Goal: Communication & Community: Answer question/provide support

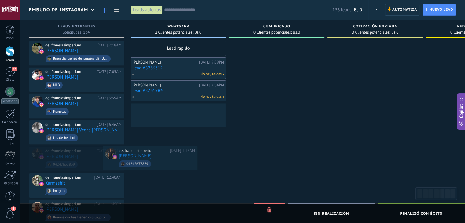
drag, startPoint x: 174, startPoint y: 153, endPoint x: 183, endPoint y: 153, distance: 8.9
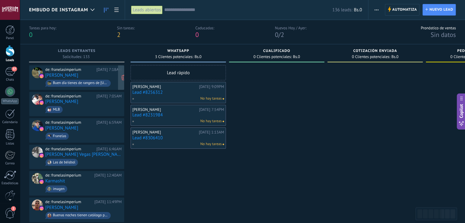
click at [107, 74] on div "de: franelasimperium Hoy 7:18AM Jose Alvarez Buen día tienes de rangers de Texas" at bounding box center [83, 77] width 76 height 21
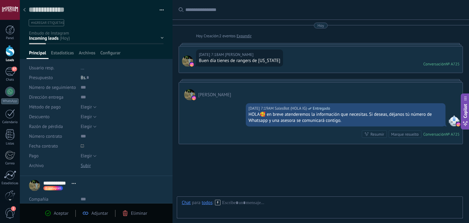
scroll to position [27, 0]
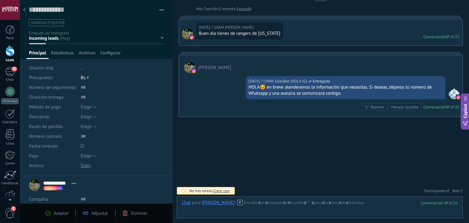
click at [24, 8] on icon at bounding box center [24, 10] width 2 height 4
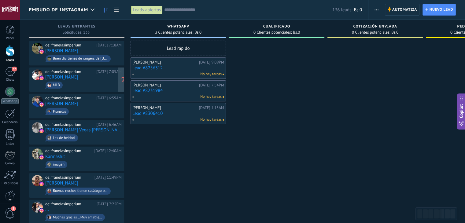
click at [98, 80] on span "MLB" at bounding box center [83, 84] width 76 height 9
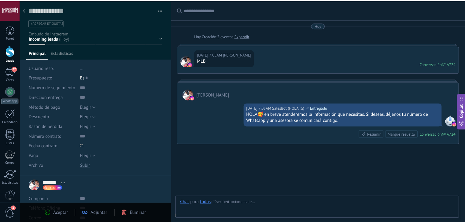
scroll to position [9, 0]
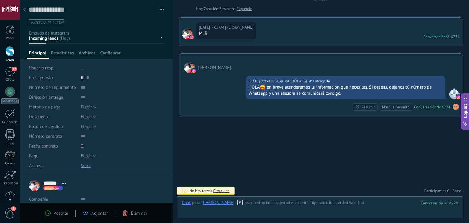
click at [25, 11] on icon at bounding box center [24, 10] width 2 height 4
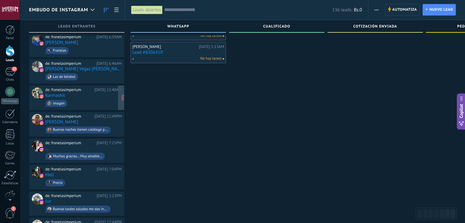
scroll to position [37, 0]
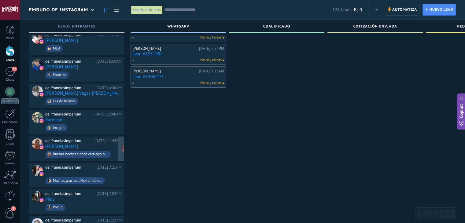
click at [97, 142] on div "de: franelasimperium Ayer 11:49PM Gabriel Aguilar Buenas noches tienen catálogo…" at bounding box center [83, 148] width 76 height 21
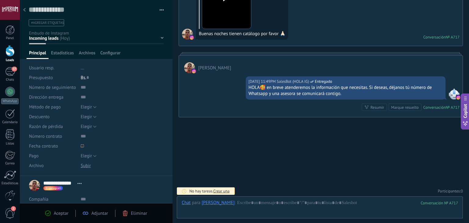
scroll to position [9, 0]
click at [22, 11] on div at bounding box center [24, 10] width 9 height 12
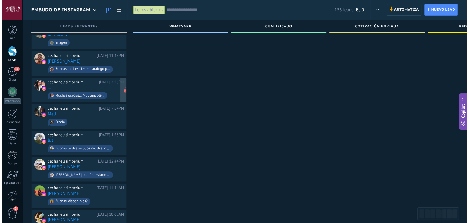
scroll to position [128, 0]
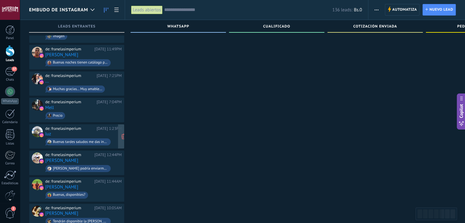
click at [100, 132] on div "de: franelasimperium Ayer 1:23PM luz Buenas tardes saludos me das información d…" at bounding box center [83, 136] width 76 height 21
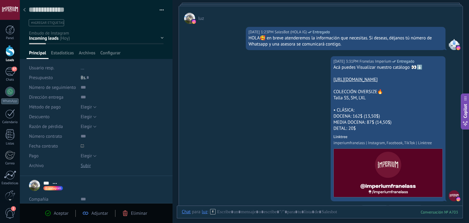
scroll to position [50, 0]
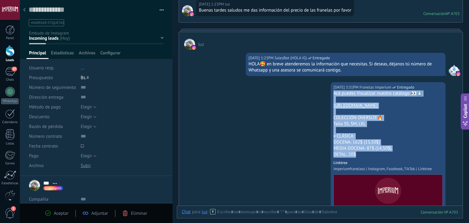
drag, startPoint x: 332, startPoint y: 92, endPoint x: 390, endPoint y: 152, distance: 83.8
click at [390, 152] on div "Acá puedes Visualizar nuestro catálogo 👀⬇️ https://linktr.ee/imperiumfranelass …" at bounding box center [388, 157] width 109 height 134
copy div "Acá puedes Visualizar nuestro catálogo 👀⬇️ https://linktr.ee/imperiumfranelass …"
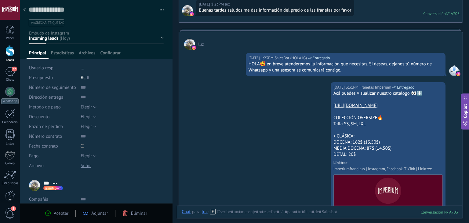
click at [23, 9] on icon at bounding box center [24, 10] width 2 height 4
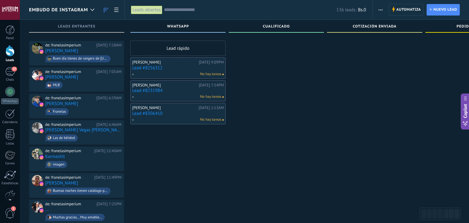
scroll to position [128, 0]
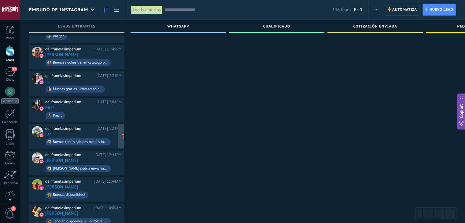
click at [86, 132] on div "de: franelasimperium Ayer 1:23PM luz Buenas tardes saludos me das información d…" at bounding box center [83, 136] width 76 height 21
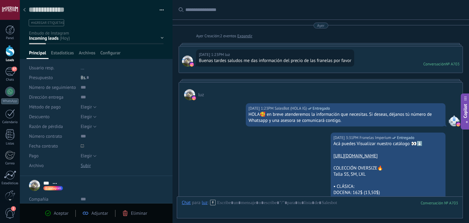
scroll to position [111, 0]
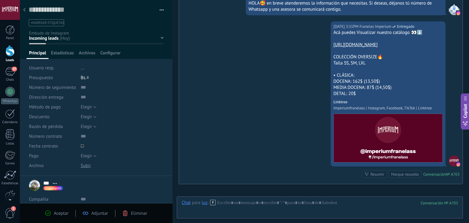
click at [24, 7] on div at bounding box center [24, 10] width 9 height 12
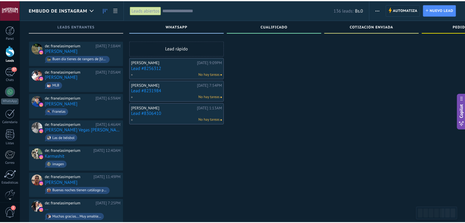
scroll to position [128, 0]
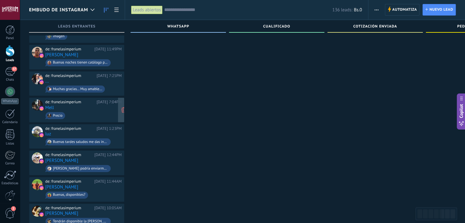
click at [85, 111] on span "Precio" at bounding box center [83, 115] width 76 height 9
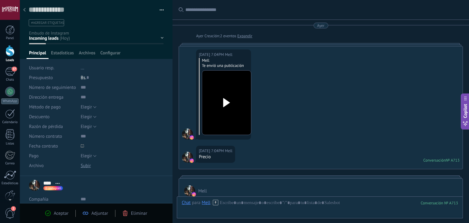
scroll to position [123, 0]
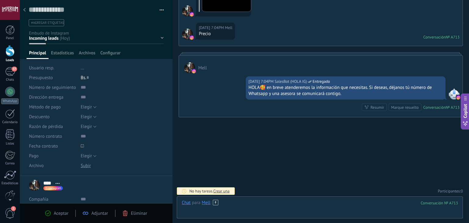
click at [246, 205] on div at bounding box center [320, 209] width 276 height 18
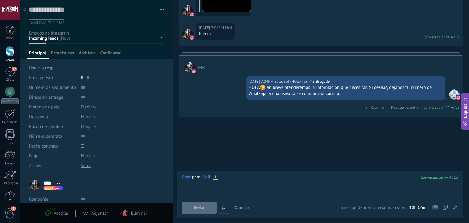
scroll to position [1, 0]
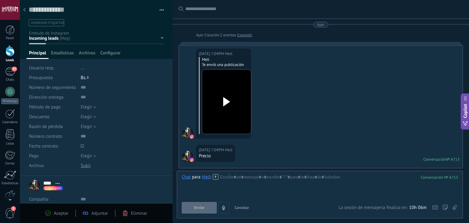
click at [225, 89] on div at bounding box center [227, 101] width 34 height 45
click at [28, 12] on div at bounding box center [24, 10] width 9 height 12
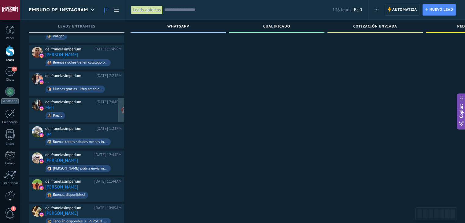
scroll to position [98, 0]
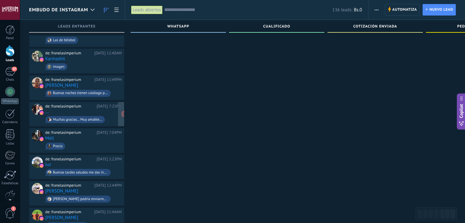
click at [82, 108] on div "de: franelasimperium Ayer 7:25PM ... Muchas gracias... Muy amable..." at bounding box center [83, 114] width 76 height 21
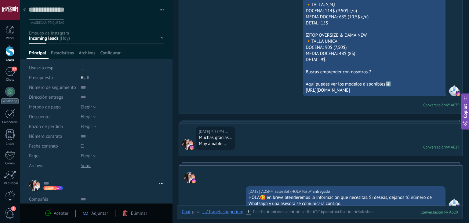
scroll to position [294, 0]
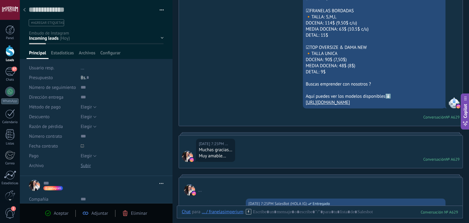
click at [26, 8] on div at bounding box center [24, 10] width 9 height 12
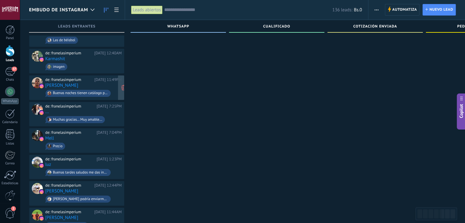
click at [83, 84] on div "de: franelasimperium Ayer 11:49PM Gabriel Aguilar Buenas noches tienen catálogo…" at bounding box center [83, 87] width 76 height 21
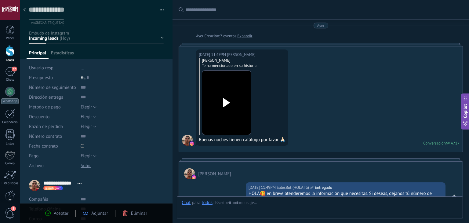
type textarea "**********"
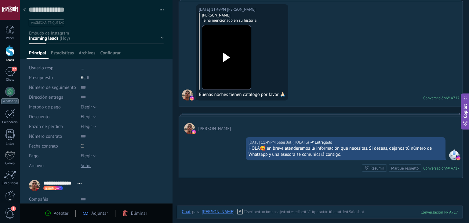
scroll to position [45, 0]
click at [262, 210] on div at bounding box center [320, 218] width 276 height 18
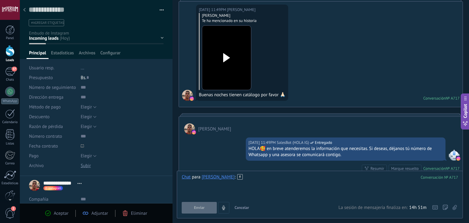
paste div
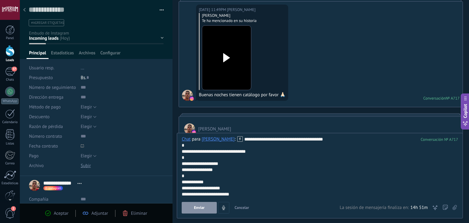
click at [194, 209] on span "Enviar" at bounding box center [199, 208] width 11 height 4
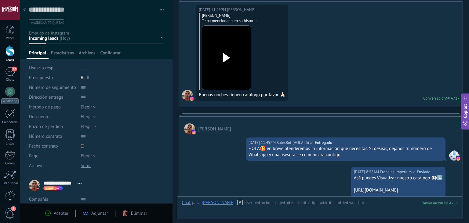
scroll to position [191, 0]
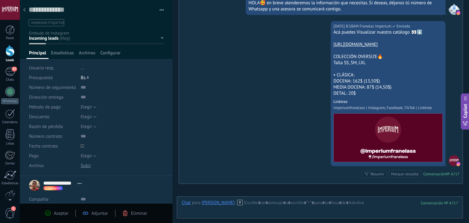
click at [26, 11] on div at bounding box center [24, 10] width 9 height 12
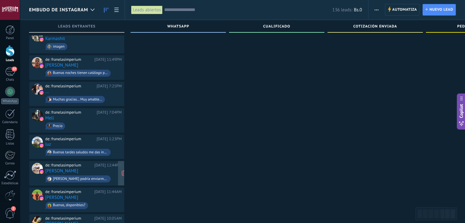
scroll to position [128, 0]
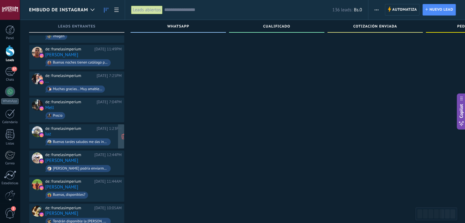
click at [88, 116] on span "Precio" at bounding box center [83, 115] width 76 height 9
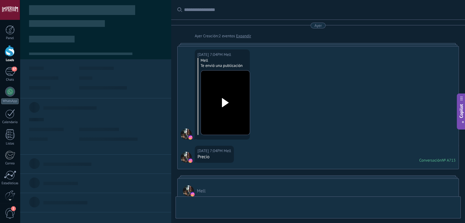
type textarea "**********"
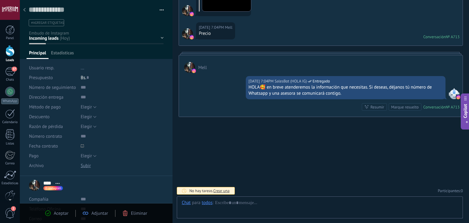
click at [201, 205] on div "Chat para todos :" at bounding box center [198, 203] width 32 height 6
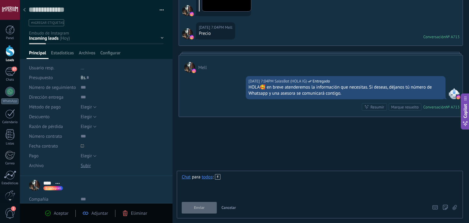
click at [238, 182] on div at bounding box center [320, 185] width 276 height 23
paste div
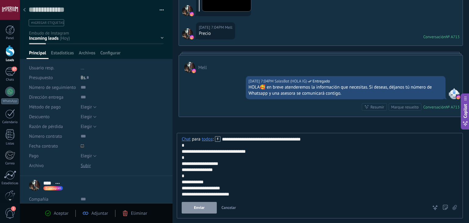
click at [238, 182] on div "**********" at bounding box center [320, 182] width 276 height 6
click at [199, 214] on div "**********" at bounding box center [320, 176] width 286 height 86
click at [199, 210] on span "Enviar" at bounding box center [199, 208] width 11 height 4
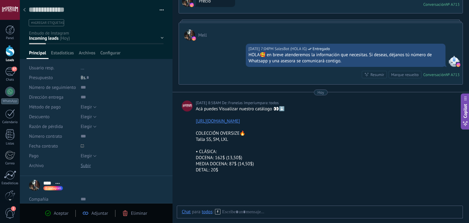
scroll to position [90, 0]
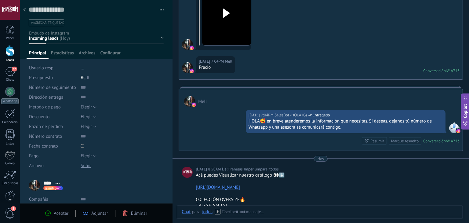
click at [21, 11] on div at bounding box center [24, 10] width 9 height 12
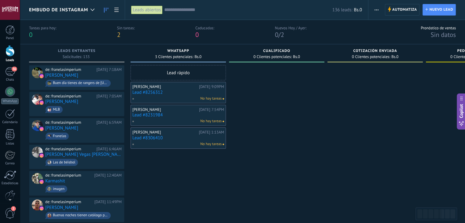
click at [158, 90] on link "Lead #8256312" at bounding box center [178, 92] width 92 height 5
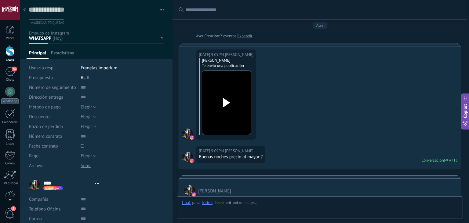
type textarea "**********"
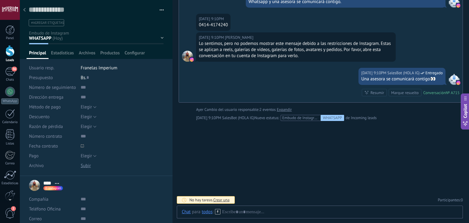
scroll to position [9, 0]
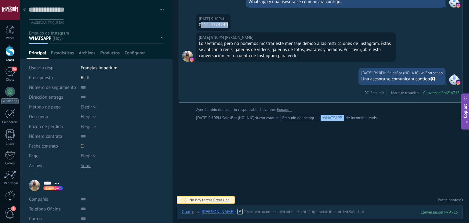
drag, startPoint x: 203, startPoint y: 24, endPoint x: 235, endPoint y: 24, distance: 32.1
click at [235, 25] on div "Ayer 9:10PM Luis 0414-4174240" at bounding box center [321, 23] width 284 height 19
copy div "414-4174240"
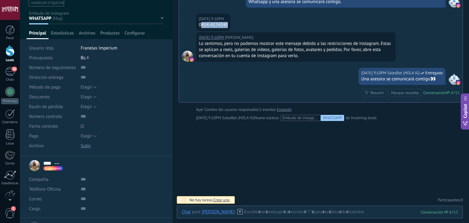
scroll to position [31, 0]
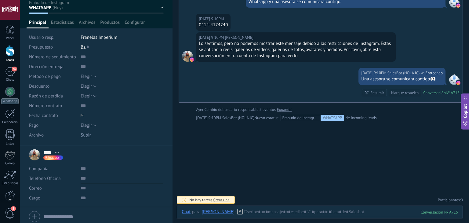
click at [104, 178] on input "text" at bounding box center [122, 179] width 83 height 10
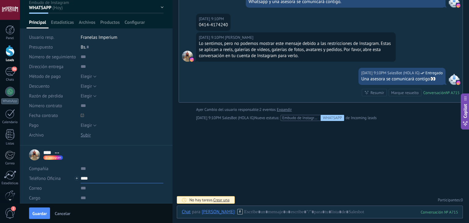
paste input "**********"
type input "**********"
click at [48, 209] on button "Guardar" at bounding box center [39, 213] width 21 height 12
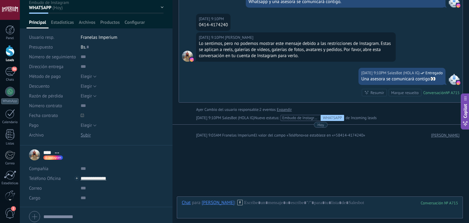
scroll to position [236, 0]
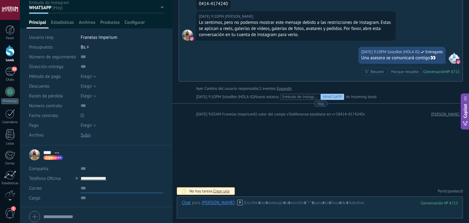
click at [88, 184] on input "text" at bounding box center [122, 188] width 83 height 10
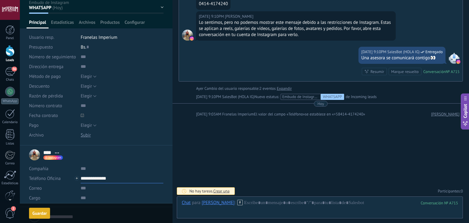
click at [94, 179] on input "**********" at bounding box center [122, 179] width 83 height 10
click at [123, 152] on div "Alejandra (WhatsApp)" at bounding box center [117, 147] width 72 height 10
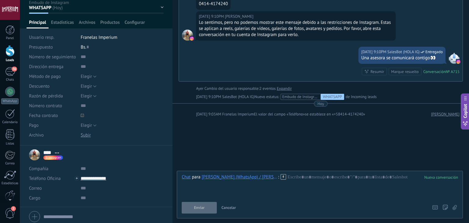
click at [281, 177] on icon at bounding box center [283, 176] width 5 height 5
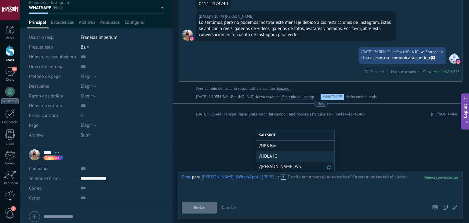
click at [278, 164] on span "/ALEJANDRA WS" at bounding box center [292, 167] width 67 height 6
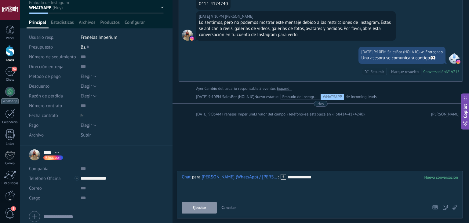
click at [205, 205] on button "Ejecutar" at bounding box center [199, 208] width 35 height 12
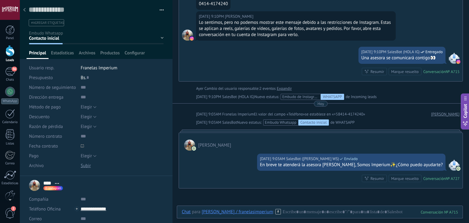
scroll to position [244, 0]
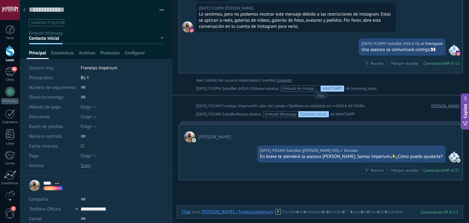
click at [24, 13] on div at bounding box center [24, 10] width 9 height 12
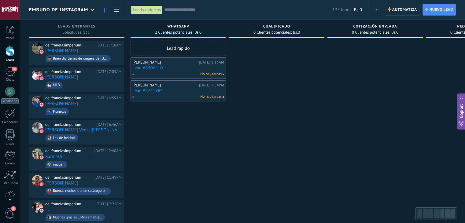
click at [146, 90] on link "Lead #8231984" at bounding box center [178, 90] width 92 height 5
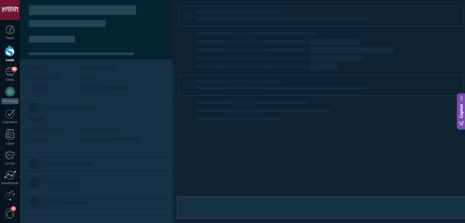
type textarea "**********"
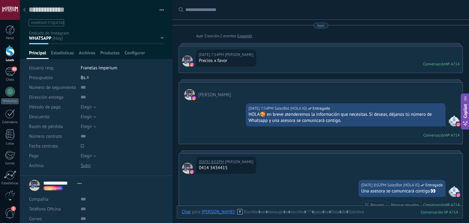
scroll to position [112, 0]
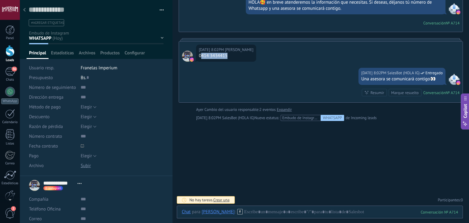
drag, startPoint x: 202, startPoint y: 54, endPoint x: 234, endPoint y: 57, distance: 32.2
click at [234, 57] on div "0414 3434415" at bounding box center [226, 56] width 55 height 6
copy div "414 3434415"
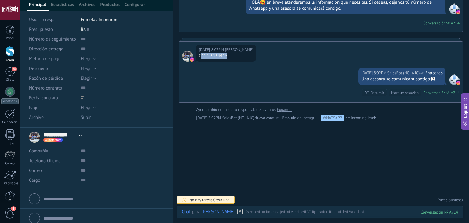
scroll to position [23, 0]
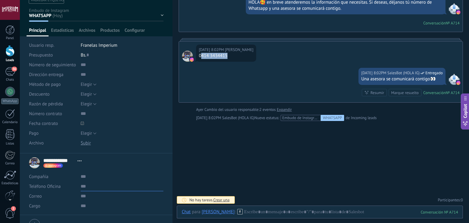
click at [90, 185] on input "text" at bounding box center [122, 186] width 83 height 10
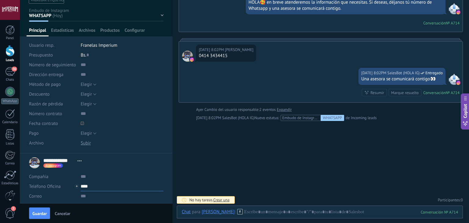
paste input "**********"
type input "**********"
click at [43, 215] on span "Guardar" at bounding box center [39, 213] width 14 height 4
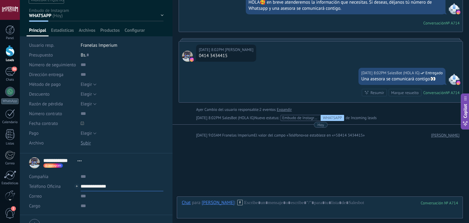
click at [104, 183] on input "**********" at bounding box center [122, 186] width 83 height 10
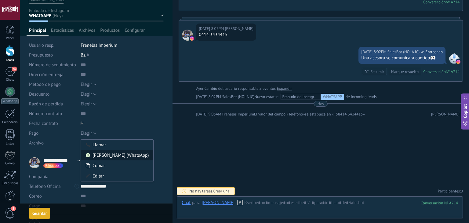
click at [127, 157] on div "Alejandra (WhatsApp)" at bounding box center [117, 155] width 72 height 10
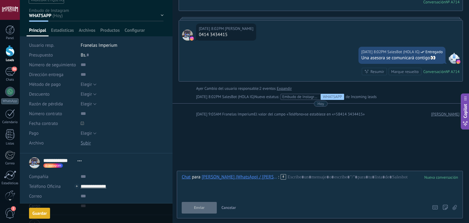
click at [281, 176] on icon at bounding box center [283, 176] width 5 height 5
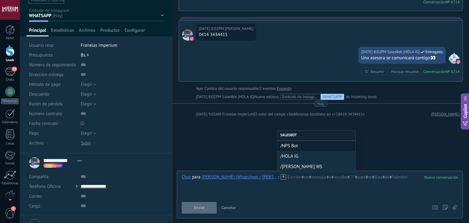
click at [287, 165] on span "/ALEJANDRA WS" at bounding box center [316, 167] width 72 height 6
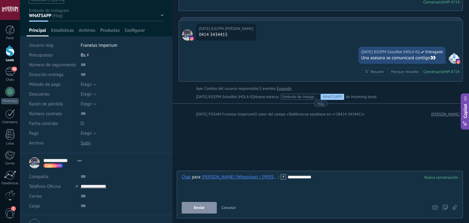
click at [205, 209] on span "Enviar" at bounding box center [199, 208] width 11 height 4
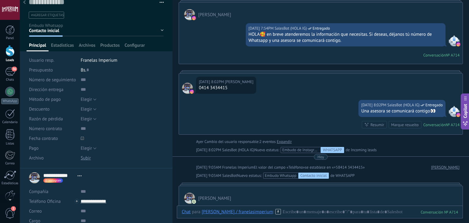
scroll to position [0, 0]
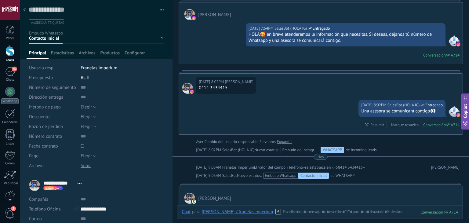
click at [27, 14] on div at bounding box center [24, 10] width 9 height 12
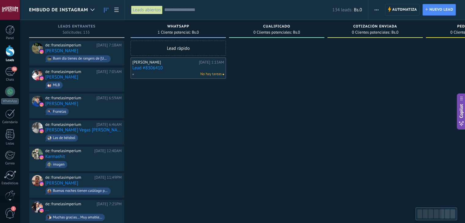
drag, startPoint x: 171, startPoint y: 69, endPoint x: 159, endPoint y: 69, distance: 11.9
click at [159, 69] on link "Lead #8306410" at bounding box center [178, 67] width 92 height 5
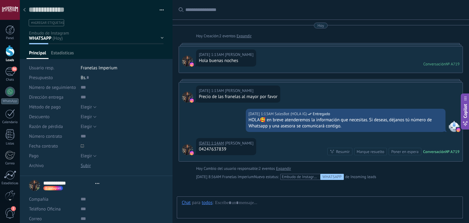
type textarea "**********"
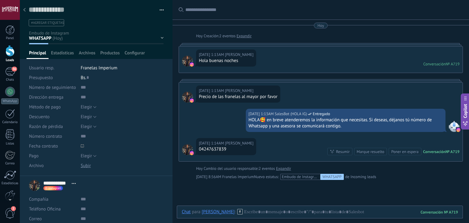
scroll to position [32, 0]
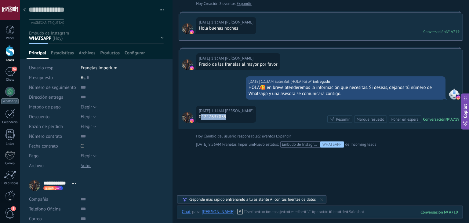
drag, startPoint x: 202, startPoint y: 116, endPoint x: 236, endPoint y: 119, distance: 34.7
click at [236, 119] on div "Hoy 1:14AM Jhonn izarra 04247637839" at bounding box center [226, 114] width 60 height 17
copy div "4247637839"
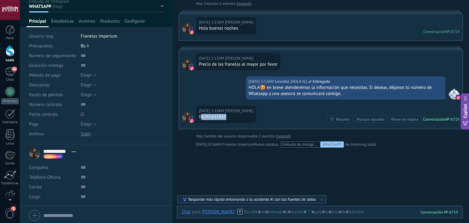
scroll to position [53, 0]
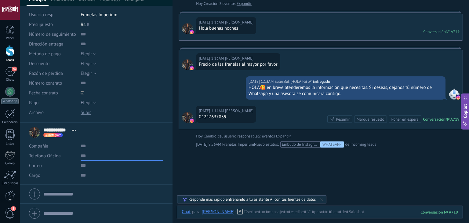
click at [87, 160] on input "text" at bounding box center [122, 156] width 83 height 10
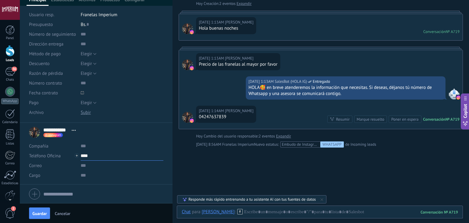
paste input "**********"
click at [39, 218] on button "Guardar" at bounding box center [39, 213] width 21 height 12
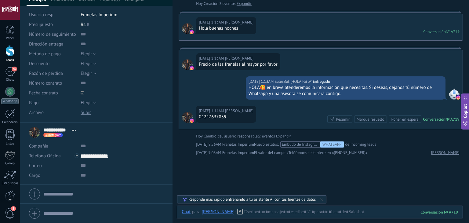
scroll to position [41, 0]
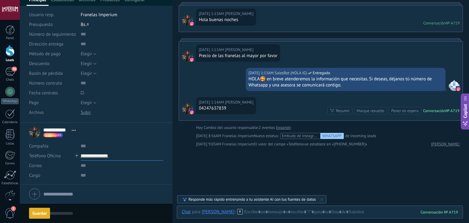
click at [107, 154] on input "**********" at bounding box center [122, 156] width 83 height 10
type input "**********"
click at [108, 176] on div "Alejandra (WhatsApp)" at bounding box center [117, 176] width 72 height 10
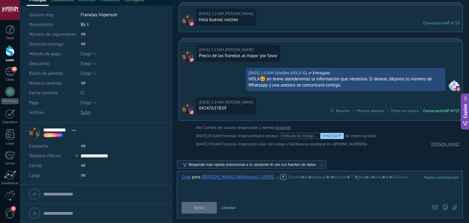
click at [281, 179] on icon at bounding box center [283, 176] width 5 height 5
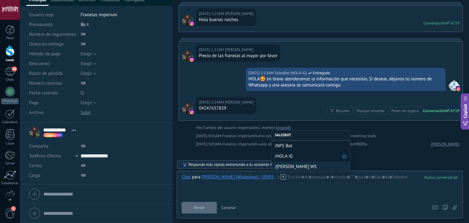
click at [291, 161] on div "/HOLA IG" at bounding box center [311, 156] width 78 height 10
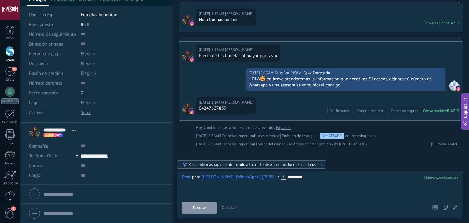
click at [281, 177] on use at bounding box center [283, 176] width 5 height 5
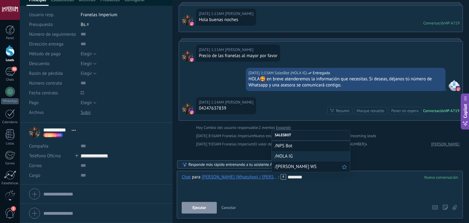
click at [282, 169] on span "/ALEJANDRA WS" at bounding box center [308, 167] width 67 height 6
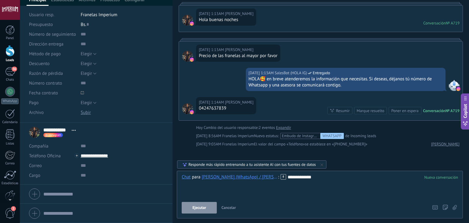
click at [196, 207] on span "Ejecutar" at bounding box center [199, 208] width 14 height 4
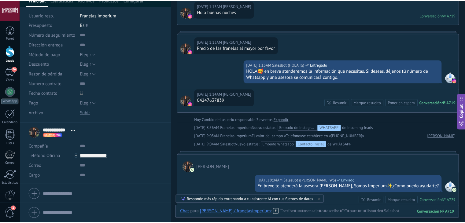
scroll to position [0, 0]
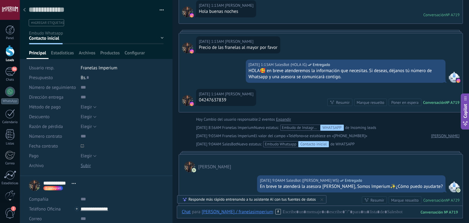
click at [26, 8] on div at bounding box center [24, 10] width 9 height 12
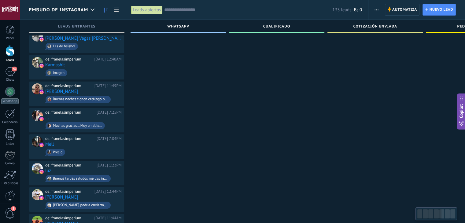
scroll to position [67, 0]
